Goal: Transaction & Acquisition: Purchase product/service

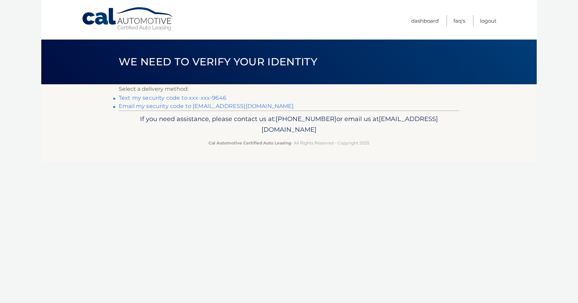
click at [176, 98] on link "Text my security code to xxx-xxx-9646" at bounding box center [173, 98] width 108 height 7
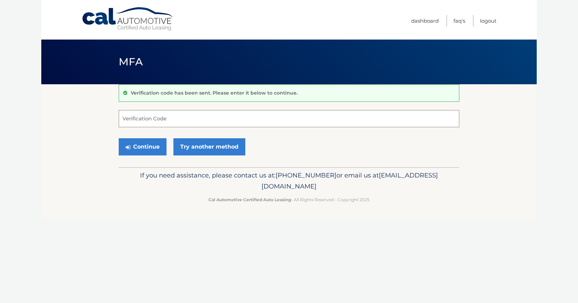
click at [200, 123] on input "Verification Code" at bounding box center [289, 118] width 341 height 17
type input "963963"
click at [150, 143] on button "Continue" at bounding box center [143, 146] width 48 height 17
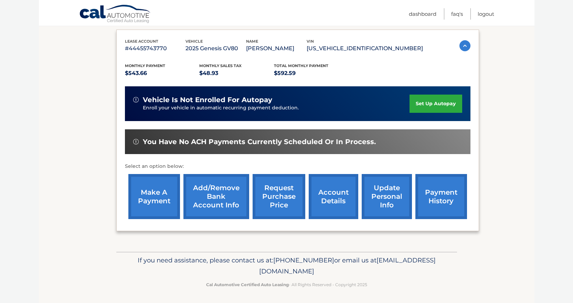
scroll to position [114, 0]
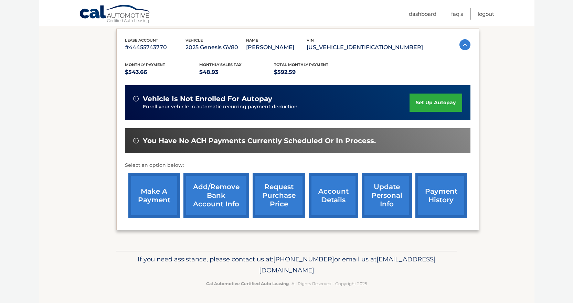
click at [143, 195] on link "make a payment" at bounding box center [154, 195] width 52 height 45
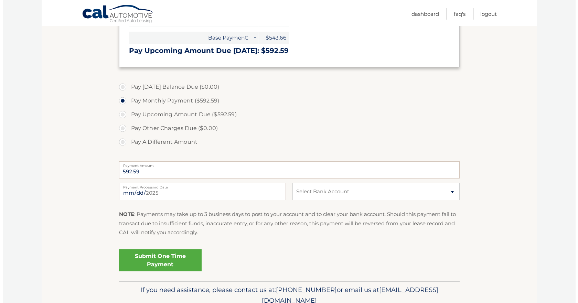
scroll to position [172, 0]
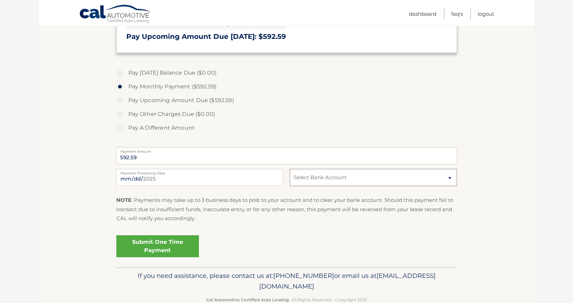
click at [353, 179] on select "Select Bank Account Checking UNIVEST BANK AND TRUST CO *****5086 Checking UNIVE…" at bounding box center [373, 177] width 167 height 17
select select "YTJlYWIxMmUtMGQ3MS00MzZlLTk4YTAtNmQxYjdiNGVjM2Fj"
click at [290, 169] on select "Select Bank Account Checking UNIVEST BANK AND TRUST CO *****5086 Checking UNIVE…" at bounding box center [373, 177] width 167 height 17
click at [166, 244] on link "Submit One Time Payment" at bounding box center [157, 246] width 83 height 22
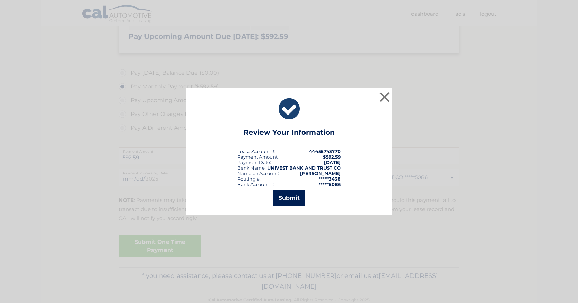
click at [287, 201] on button "Submit" at bounding box center [289, 198] width 32 height 17
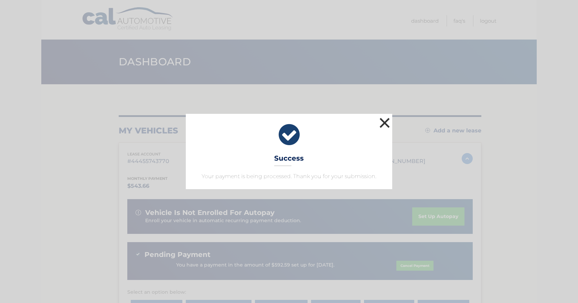
click at [385, 124] on button "×" at bounding box center [385, 123] width 14 height 14
